Goal: Obtain resource: Obtain resource

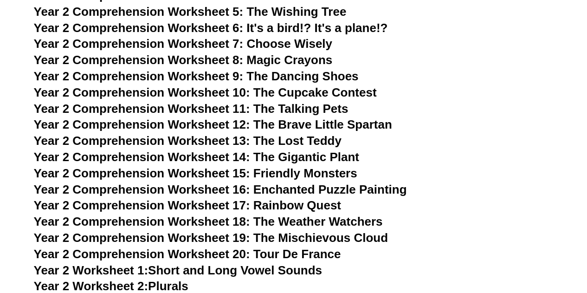
scroll to position [2257, 0]
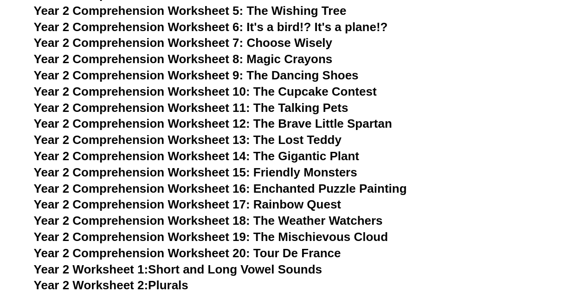
click at [308, 58] on span "Year 2 Comprehension Worksheet 8: Magic Crayons" at bounding box center [183, 59] width 299 height 14
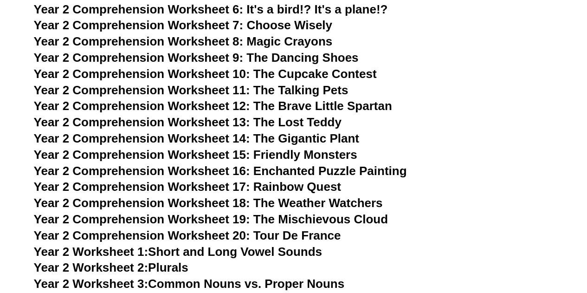
click at [330, 58] on span "Year 2 Comprehension Worksheet 9: The Dancing Shoes" at bounding box center [196, 58] width 325 height 14
click at [329, 90] on span "Year 2 Comprehension Worksheet 11: The Talking Pets" at bounding box center [191, 90] width 315 height 14
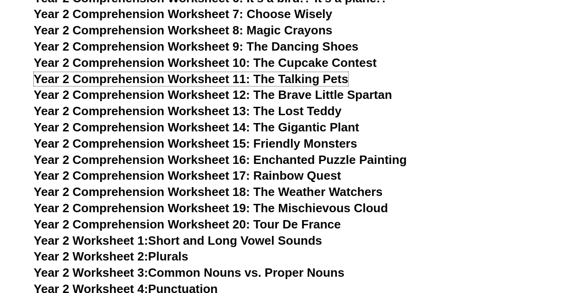
scroll to position [2286, 0]
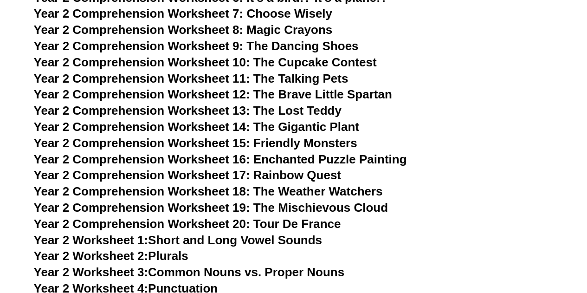
click at [327, 111] on span "Year 2 Comprehension Worksheet 13: The Lost Teddy" at bounding box center [188, 110] width 308 height 14
click at [327, 143] on span "Year 2 Comprehension Worksheet 15: Friendly Monsters" at bounding box center [195, 143] width 323 height 14
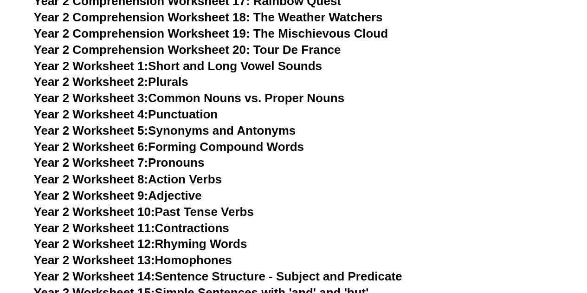
scroll to position [2461, 0]
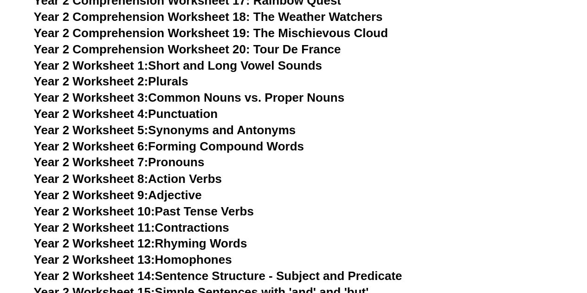
click at [272, 131] on link "Year 2 Worksheet 5: Synonyms and Antonyms" at bounding box center [165, 130] width 262 height 14
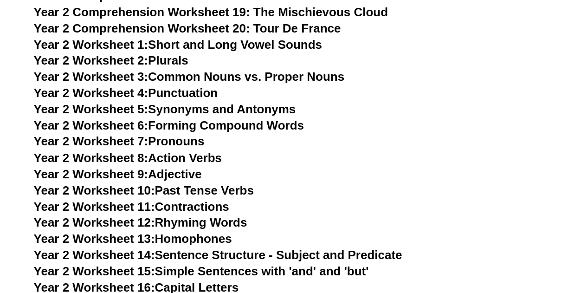
click at [192, 173] on link "Year 2 Worksheet 9: Adjective" at bounding box center [118, 174] width 168 height 14
click at [206, 193] on link "Year 2 Worksheet 10: Past Tense Verbs" at bounding box center [144, 190] width 220 height 14
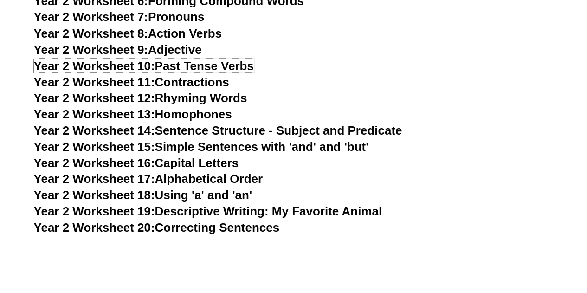
scroll to position [2632, 0]
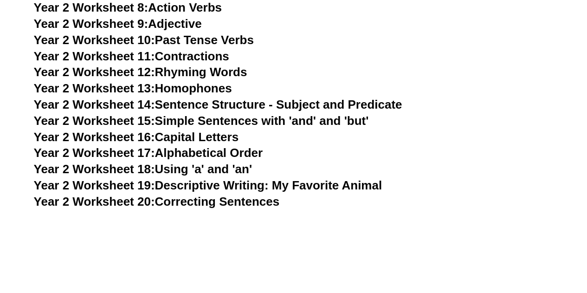
click at [322, 185] on link "Year 2 Worksheet 19: Descriptive Writing: My Favorite Animal" at bounding box center [208, 185] width 348 height 14
click at [268, 202] on link "Year 2 Worksheet 20: Correcting Sentences" at bounding box center [157, 201] width 246 height 14
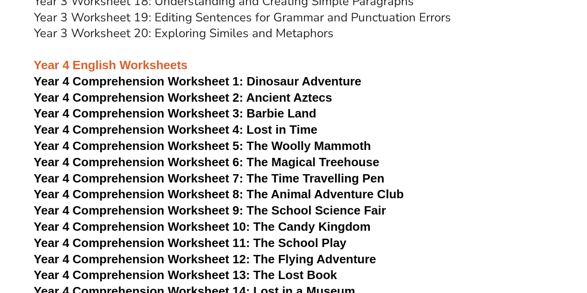
scroll to position [3666, 0]
